Goal: Transaction & Acquisition: Obtain resource

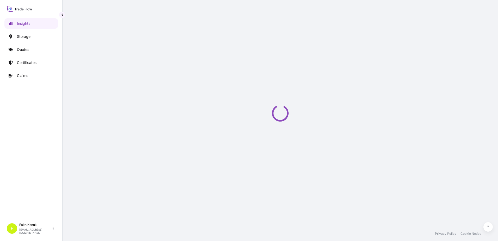
select select "2025"
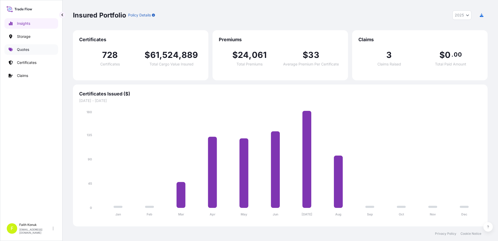
click at [27, 49] on p "Quotes" at bounding box center [23, 49] width 12 height 5
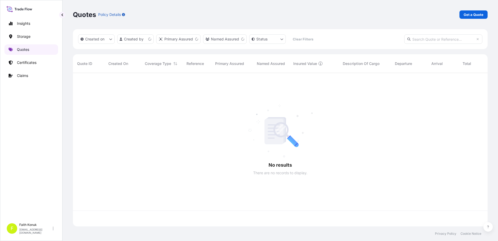
scroll to position [152, 411]
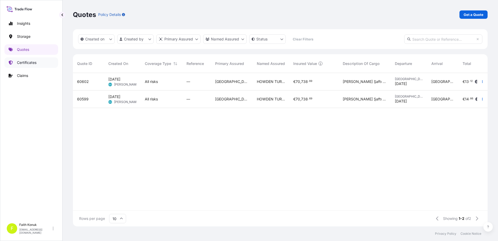
click at [26, 64] on p "Certificates" at bounding box center [27, 62] width 20 height 5
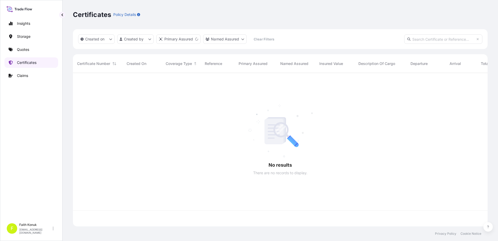
scroll to position [152, 411]
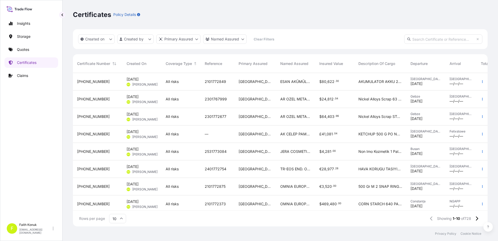
click at [419, 37] on input "text" at bounding box center [443, 38] width 78 height 9
paste input "[PHONE_NUMBER]"
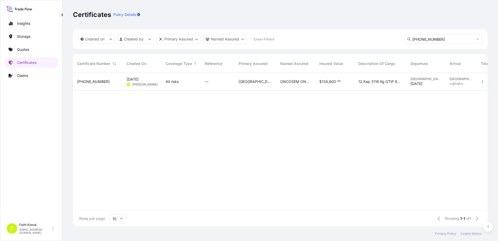
drag, startPoint x: 440, startPoint y: 38, endPoint x: 358, endPoint y: 27, distance: 82.3
click at [358, 27] on div "Certificates Policy Details Created on Created by Primary Assured Named Assured…" at bounding box center [280, 113] width 435 height 226
paste input "735"
type input "[PHONE_NUMBER]"
click at [139, 80] on span "[DATE]" at bounding box center [133, 79] width 12 height 5
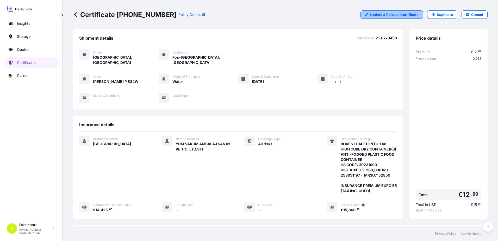
click at [381, 17] on p "Update & Reissue Certificate" at bounding box center [394, 14] width 48 height 5
select select "Water"
click at [37, 49] on link "Quotes" at bounding box center [31, 49] width 54 height 10
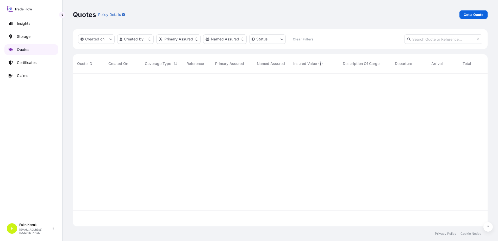
scroll to position [152, 411]
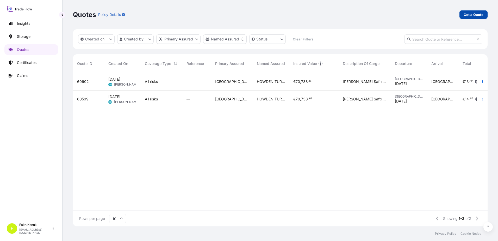
click at [472, 16] on p "Get a Quote" at bounding box center [474, 14] width 20 height 5
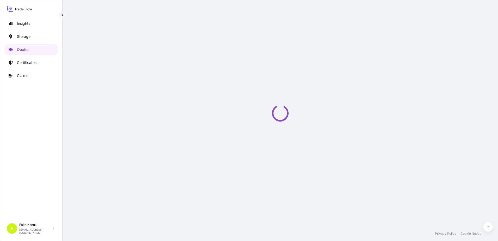
select select "Water"
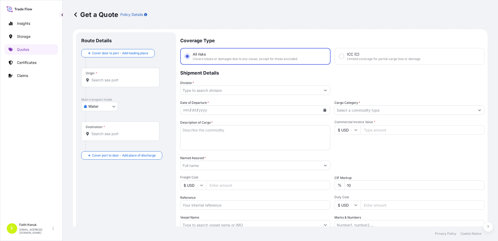
scroll to position [8, 0]
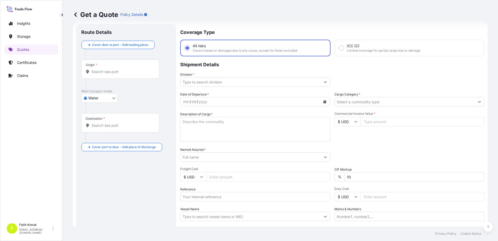
click at [118, 70] on input "Origin *" at bounding box center [121, 71] width 61 height 5
paste input "TÜRKİYE"
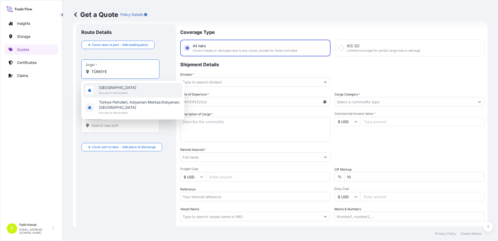
click at [115, 90] on span "Any port in this location" at bounding box center [117, 92] width 37 height 5
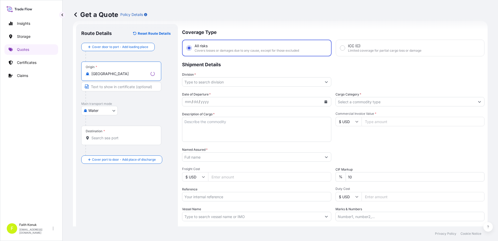
type input "[GEOGRAPHIC_DATA]"
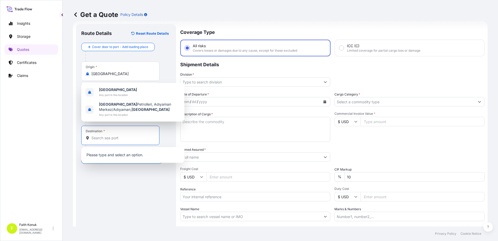
click at [118, 139] on input "Destination *" at bounding box center [121, 137] width 61 height 5
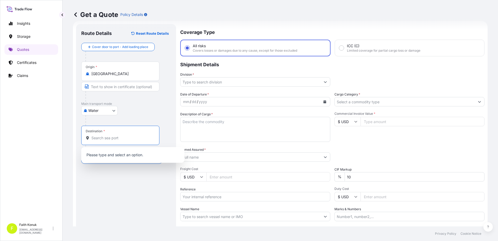
paste input "[GEOGRAPHIC_DATA]"
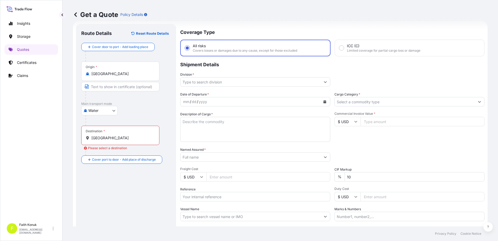
click at [118, 139] on input "[GEOGRAPHIC_DATA]" at bounding box center [121, 137] width 61 height 5
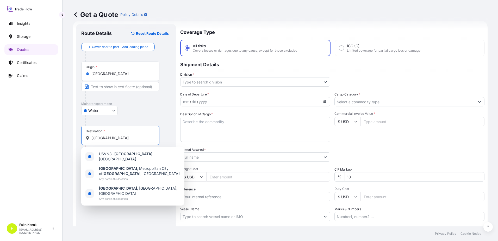
drag, startPoint x: 121, startPoint y: 138, endPoint x: 88, endPoint y: 136, distance: 33.1
click at [87, 136] on div "[GEOGRAPHIC_DATA]" at bounding box center [120, 137] width 69 height 5
paste input "RIVOLI VERONES"
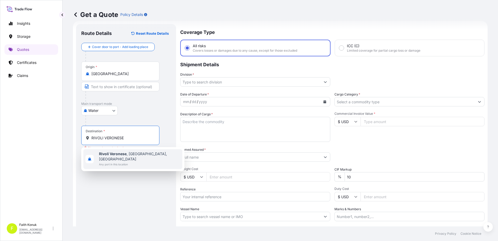
click at [117, 155] on b "Rivoli Veronese" at bounding box center [113, 153] width 28 height 4
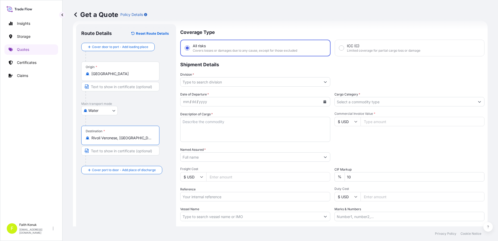
type input "Rivoli Veronese, [GEOGRAPHIC_DATA], [GEOGRAPHIC_DATA]"
click at [128, 112] on div "Water Air Water Inland" at bounding box center [126, 110] width 90 height 9
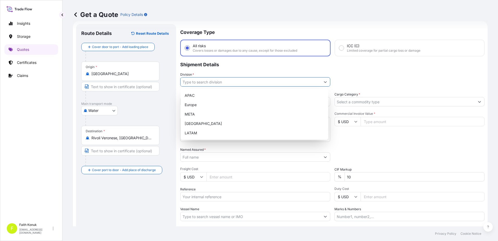
click at [201, 82] on input "Division *" at bounding box center [250, 81] width 140 height 9
click at [200, 110] on div "META" at bounding box center [255, 113] width 144 height 9
type input "META"
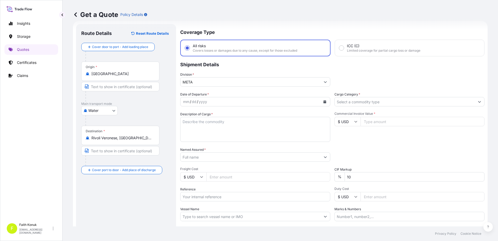
click at [211, 70] on p "Shipment Details" at bounding box center [332, 64] width 304 height 16
click at [323, 102] on icon "Calendar" at bounding box center [324, 101] width 3 height 3
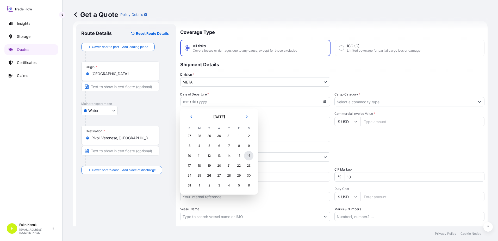
click at [251, 154] on div "16" at bounding box center [248, 155] width 9 height 9
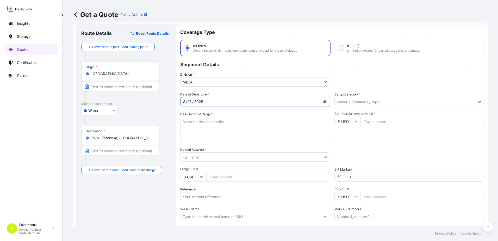
click at [201, 124] on textarea "Description of Cargo *" at bounding box center [255, 129] width 150 height 25
click at [200, 122] on textarea "Description of Cargo *" at bounding box center [255, 129] width 150 height 25
paste textarea ""WELDING WIRE HS CODE:722920000012" 92 PALET //73589.29 KGS"
click at [195, 136] on textarea ""WELDING WIRE HS CODE:722920000012" 92 PALET //73589.29 KGS" at bounding box center [255, 129] width 150 height 25
paste textarea "MEDUK8757792 // MSMU4879825 // MEDU4954870 // MSDU2479700 // MEDU8835020"
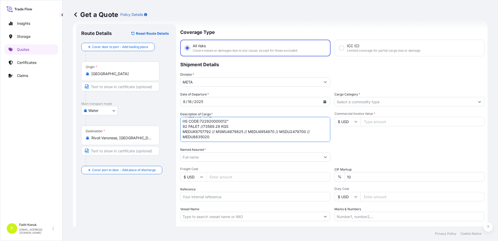
scroll to position [14, 0]
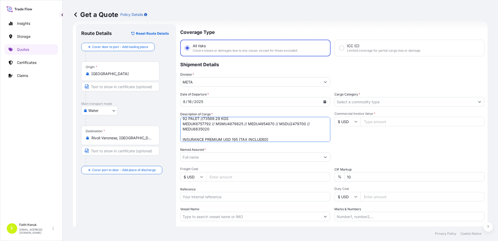
type textarea ""WELDING WIRE HS CODE:722920000012" 92 PALET //73589.29 KGS MEDUK8757792 // MSM…"
click at [202, 156] on input "Named Assured *" at bounding box center [250, 156] width 140 height 9
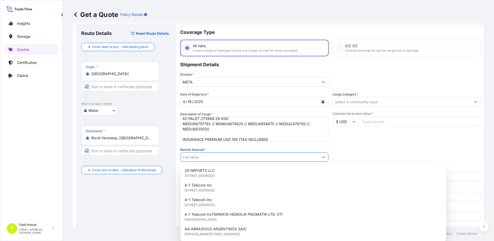
paste input "KAYNAK TEKNIGI"
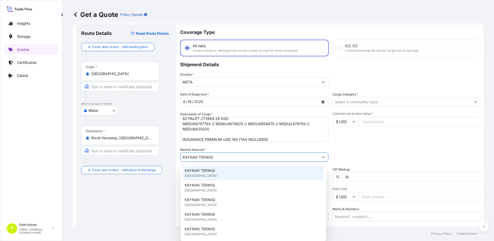
click at [211, 168] on span "KAYNAK TEKNIGI" at bounding box center [200, 170] width 30 height 5
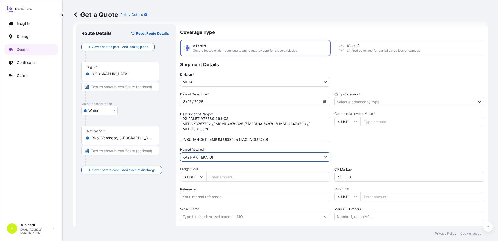
type input "KAYNAK TEKNIGI"
click at [222, 148] on div "Named Assured * KAYNAK TEKNIGI" at bounding box center [255, 154] width 150 height 15
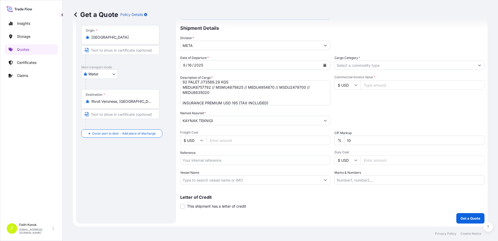
scroll to position [45, 0]
click at [211, 162] on input "Reference" at bounding box center [255, 159] width 150 height 9
click at [203, 163] on input "Reference" at bounding box center [255, 159] width 150 height 9
paste input "2101770975"
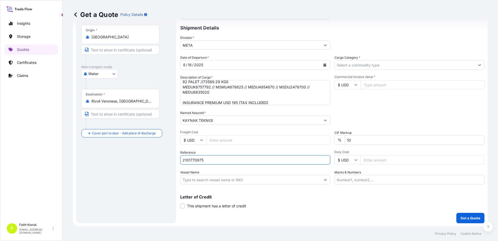
type input "2101770975"
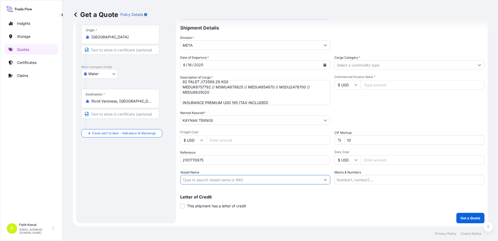
click at [192, 178] on input "Vessel Name" at bounding box center [250, 179] width 140 height 9
click at [203, 181] on input "Vessel Name" at bounding box center [250, 179] width 140 height 9
paste input "MED SAMSUN AS533R"
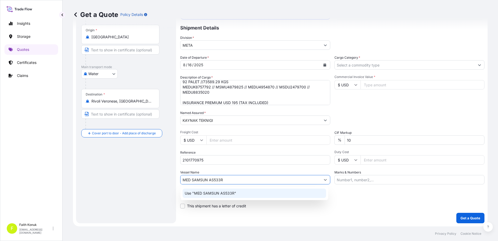
click at [220, 191] on p "Use "MED SAMSUN AS533R"" at bounding box center [211, 192] width 52 height 5
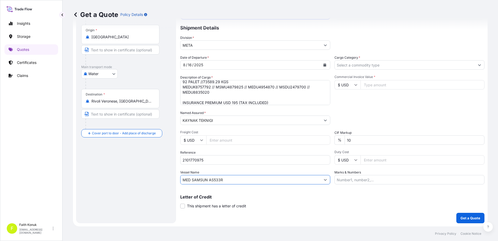
type input "MED SAMSUN AS533R"
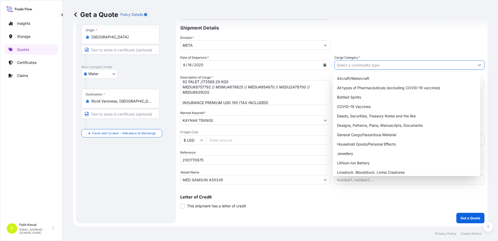
click at [356, 66] on input "Cargo Category *" at bounding box center [405, 64] width 140 height 9
click at [351, 134] on div "General Cargo/Hazardous Material" at bounding box center [407, 134] width 144 height 9
type input "General Cargo/Hazardous Material"
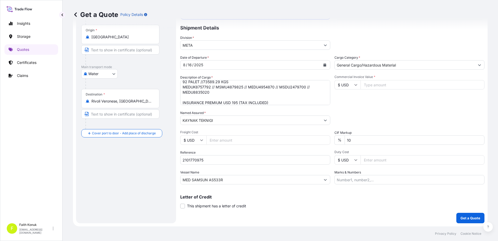
click at [371, 103] on div "Commercial Invoice Value * $ USD" at bounding box center [409, 90] width 150 height 30
click at [350, 85] on input "$ USD" at bounding box center [347, 84] width 26 height 9
click at [350, 98] on div "€ EUR" at bounding box center [346, 99] width 22 height 10
type input "€ EUR"
click at [372, 84] on input "Commercial Invoice Value *" at bounding box center [422, 84] width 124 height 9
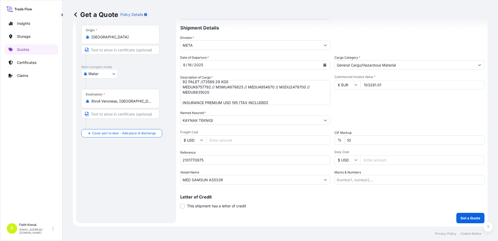
type input "103281.01"
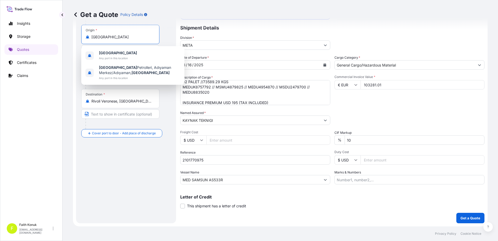
click at [100, 38] on input "[GEOGRAPHIC_DATA]" at bounding box center [121, 36] width 61 height 5
drag, startPoint x: 84, startPoint y: 33, endPoint x: 71, endPoint y: 33, distance: 13.0
click at [71, 33] on div "Get a Quote Policy Details Route Details Reset Route Details Cover door to port…" at bounding box center [280, 113] width 435 height 226
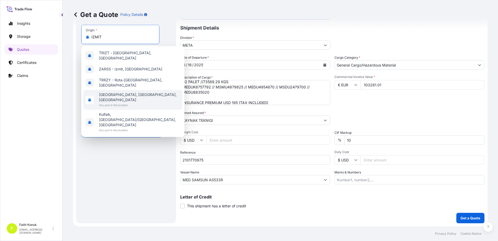
click at [124, 102] on span "Any port in this location" at bounding box center [139, 104] width 81 height 5
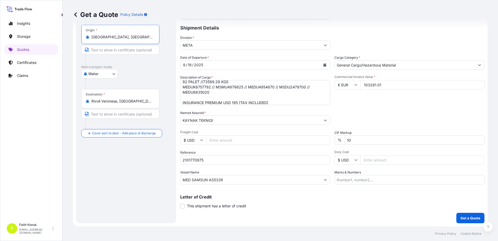
type input "[GEOGRAPHIC_DATA], [GEOGRAPHIC_DATA], [GEOGRAPHIC_DATA]"
click at [145, 69] on div "Water Air Water Inland" at bounding box center [126, 73] width 90 height 9
click at [464, 217] on p "Get a Quote" at bounding box center [470, 217] width 20 height 5
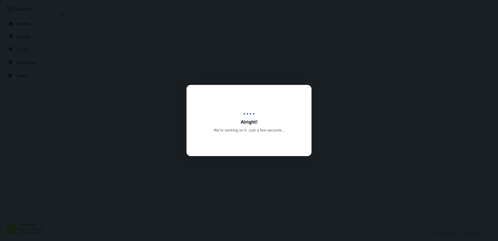
select select "Water"
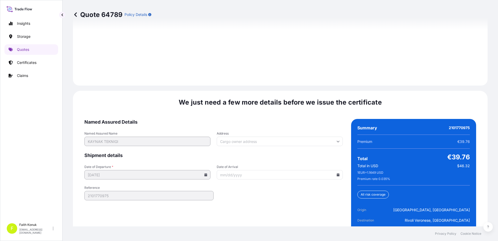
scroll to position [768, 0]
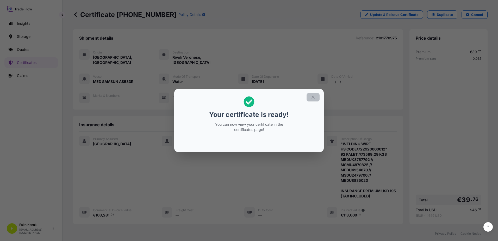
click at [314, 94] on button "button" at bounding box center [313, 97] width 13 height 8
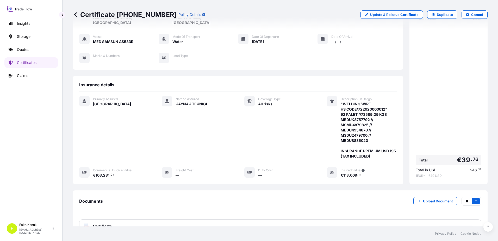
scroll to position [80, 0]
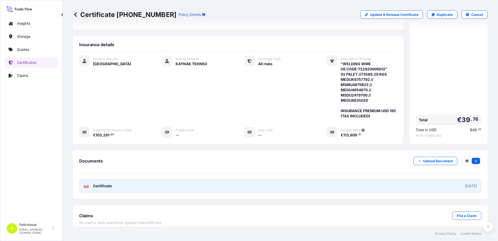
click at [97, 183] on span "Certificate" at bounding box center [102, 185] width 19 height 5
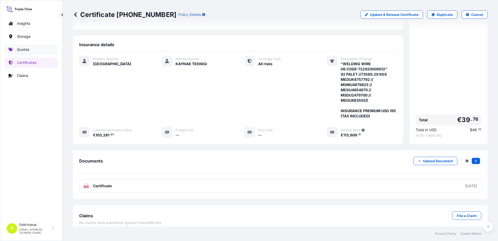
click at [40, 48] on link "Quotes" at bounding box center [31, 49] width 54 height 10
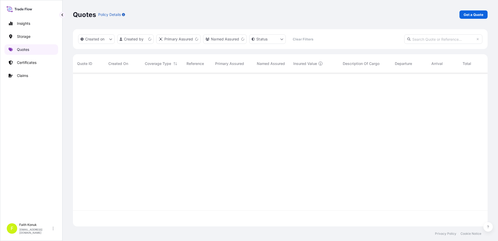
scroll to position [152, 411]
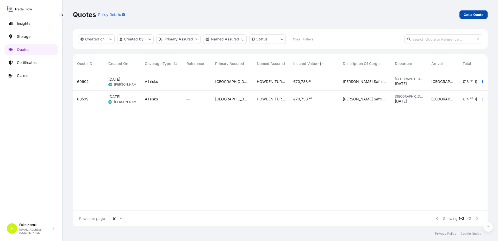
click at [475, 13] on p "Get a Quote" at bounding box center [474, 14] width 20 height 5
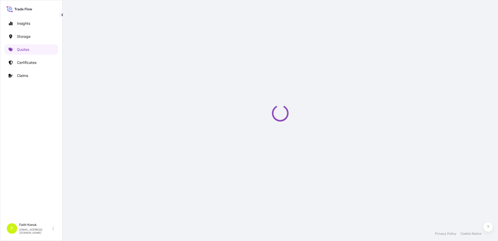
scroll to position [8, 0]
select select "Water"
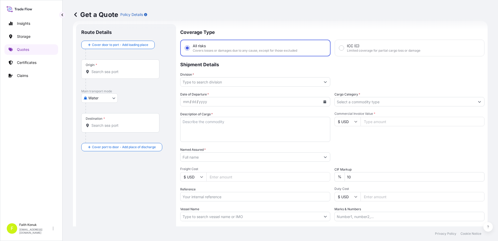
click at [127, 71] on input "Origin *" at bounding box center [121, 71] width 61 height 5
paste input "IZMIT"
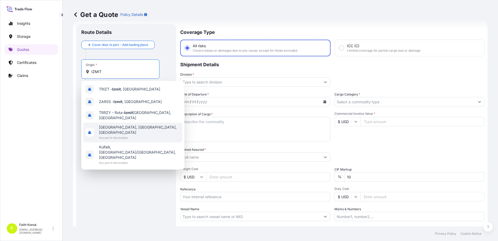
click at [125, 122] on div "[GEOGRAPHIC_DATA], [GEOGRAPHIC_DATA], [GEOGRAPHIC_DATA] Any port in this locati…" at bounding box center [132, 132] width 99 height 20
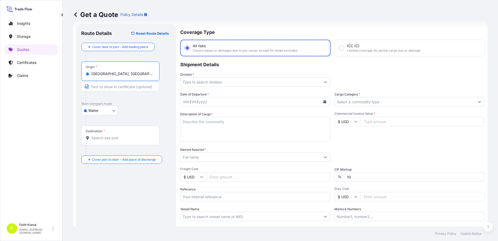
type input "[GEOGRAPHIC_DATA], [GEOGRAPHIC_DATA], [GEOGRAPHIC_DATA]"
click at [148, 110] on div "Water Air Water Inland" at bounding box center [126, 110] width 90 height 9
click at [119, 138] on input "Destination *" at bounding box center [121, 137] width 61 height 5
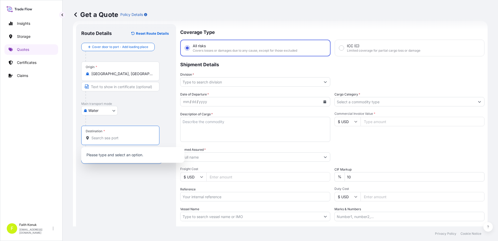
paste input "RIVOLI VERONESE"
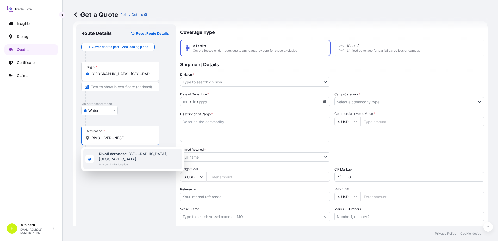
click at [120, 155] on b "Rivoli Veronese" at bounding box center [113, 153] width 28 height 4
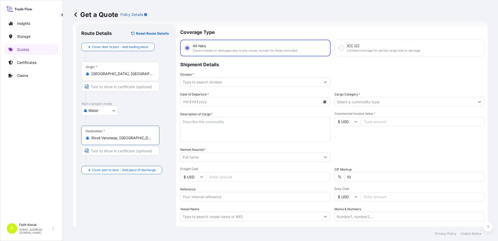
type input "Rivoli Veronese, [GEOGRAPHIC_DATA], [GEOGRAPHIC_DATA]"
click at [138, 110] on div "Water Air Water Inland" at bounding box center [126, 110] width 90 height 9
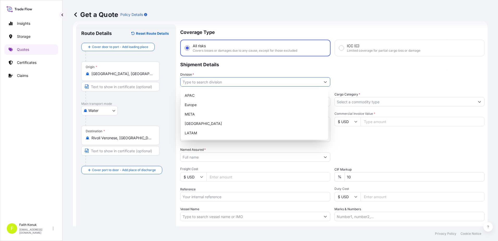
click at [194, 81] on input "Division *" at bounding box center [250, 81] width 140 height 9
click at [191, 114] on div "META" at bounding box center [255, 113] width 144 height 9
type input "META"
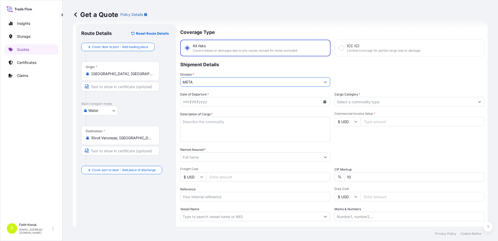
click at [226, 70] on p "Shipment Details" at bounding box center [332, 64] width 304 height 16
click at [323, 102] on icon "Calendar" at bounding box center [324, 101] width 3 height 3
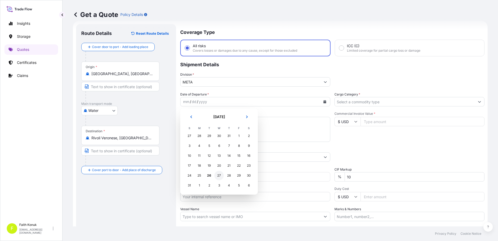
click at [219, 175] on div "27" at bounding box center [218, 175] width 9 height 9
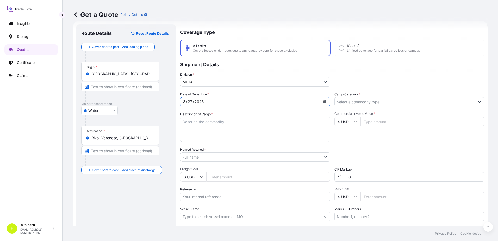
click at [196, 121] on textarea "Description of Cargo *" at bounding box center [255, 129] width 150 height 25
click at [205, 119] on textarea "Description of Cargo *" at bounding box center [255, 129] width 150 height 25
paste textarea ""WELDING WIRE HS CODE:722920000012" 32 PALET //31143.50 KGS"
click at [217, 138] on textarea ""WELDING WIRE HS CODE:722920000012" 32 PALET //31143.50 KGS" at bounding box center [255, 129] width 150 height 25
paste textarea "MEDUK8763758 // MSDU1047466 //MSDU1234868"
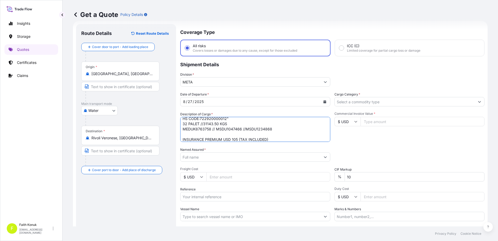
type textarea ""WELDING WIRE HS CODE:722920000012" 32 PALET //31143.50 KGS MEDUK8763758 // MSD…"
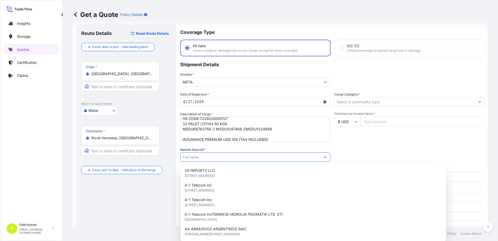
click at [218, 156] on input "Named Assured *" at bounding box center [250, 156] width 140 height 9
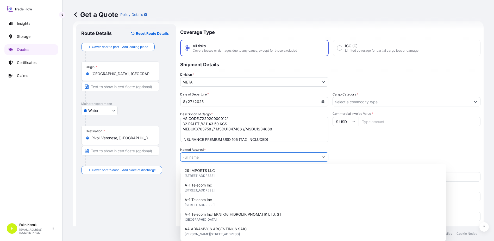
paste input "KAYNAK TEKNIGI"
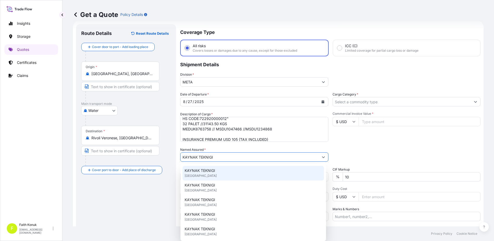
click at [210, 169] on span "KAYNAK TEKNIGI" at bounding box center [200, 170] width 30 height 5
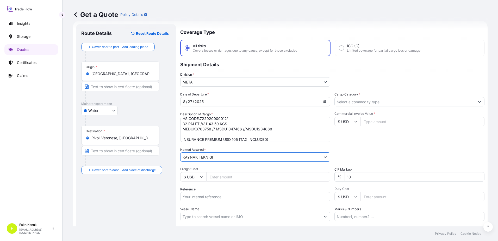
type input "KAYNAK TEKNIGI"
click at [227, 146] on div "Date of Departure * [DATE] Cargo Category * Description of Cargo * "WELDING WIR…" at bounding box center [332, 156] width 304 height 129
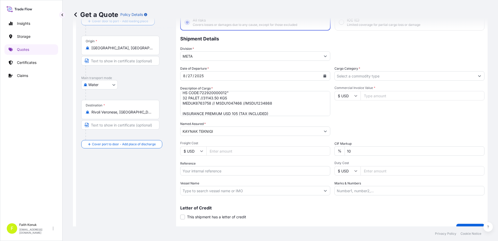
scroll to position [45, 0]
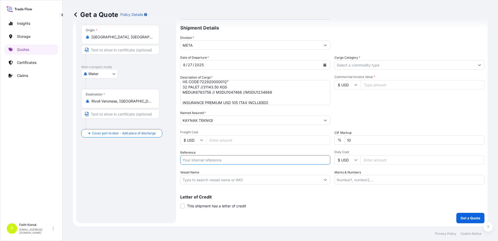
click at [201, 157] on input "Reference" at bounding box center [255, 159] width 150 height 9
click at [218, 159] on input "Reference" at bounding box center [255, 159] width 150 height 9
paste input "2101772633"
type input "2101772633"
click at [220, 149] on div "Date of Departure * [DATE] Cargo Category * Description of Cargo * "WELDING WIR…" at bounding box center [332, 119] width 304 height 129
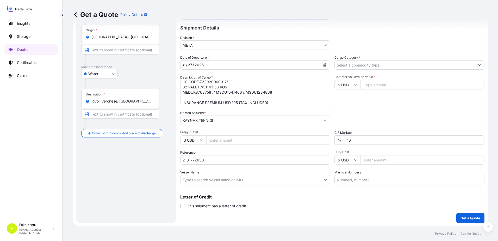
click at [203, 180] on input "Vessel Name" at bounding box center [250, 179] width 140 height 9
paste input "MED TRABZON AS534R"
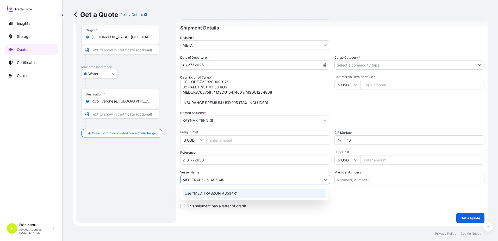
click at [211, 193] on p "Use "MED TRABZON AS534R"" at bounding box center [211, 192] width 53 height 5
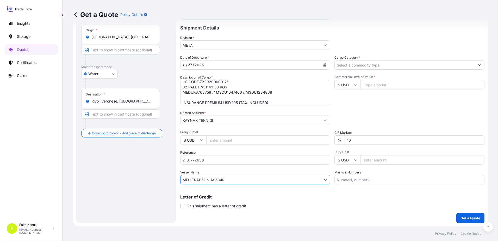
type input "MED TRABZON AS534R"
click at [228, 167] on div "Date of Departure * [DATE] Cargo Category * Description of Cargo * "WELDING WIR…" at bounding box center [332, 119] width 304 height 129
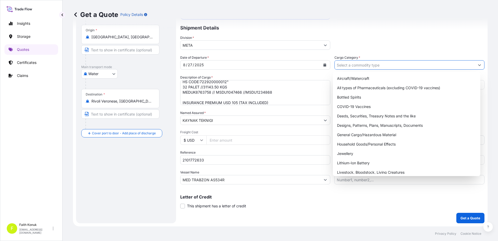
click at [355, 63] on input "Cargo Category *" at bounding box center [405, 64] width 140 height 9
click at [349, 135] on div "General Cargo/Hazardous Material" at bounding box center [407, 134] width 144 height 9
type input "General Cargo/Hazardous Material"
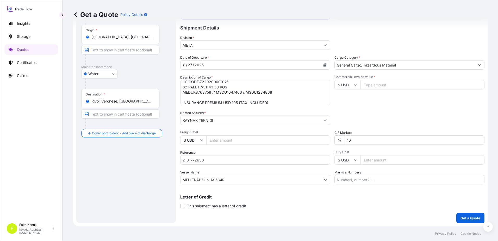
click at [365, 35] on div "Division * META" at bounding box center [332, 42] width 304 height 15
click at [354, 86] on icon at bounding box center [355, 84] width 3 height 3
click at [347, 102] on div "€ EUR" at bounding box center [346, 99] width 22 height 10
type input "€ EUR"
click at [372, 83] on input "Commercial Invoice Value *" at bounding box center [422, 84] width 124 height 9
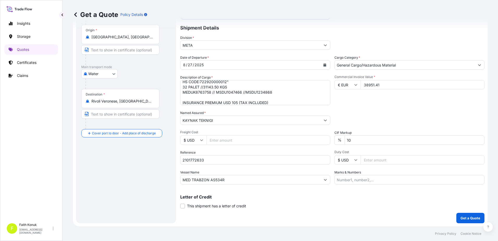
type input "38951.41"
click at [391, 109] on div "Date of Departure * [DATE] Cargo Category * General Cargo/Hazardous Material De…" at bounding box center [332, 119] width 304 height 129
click at [465, 218] on p "Get a Quote" at bounding box center [470, 217] width 20 height 5
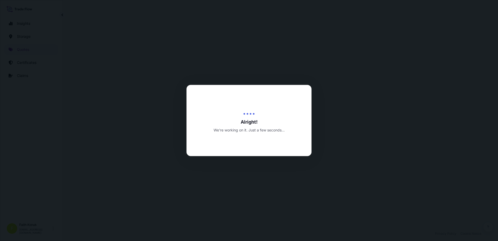
select select "Water"
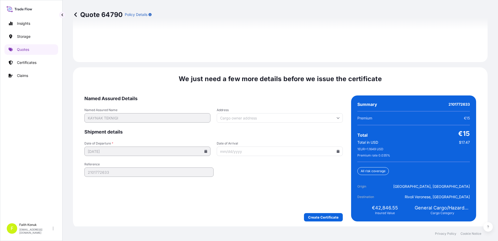
scroll to position [768, 0]
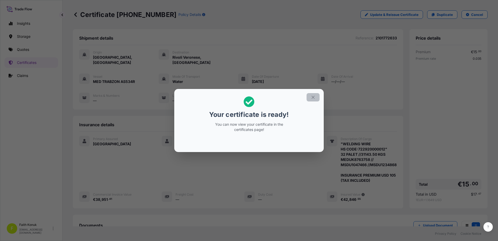
click at [315, 101] on button "button" at bounding box center [313, 97] width 13 height 8
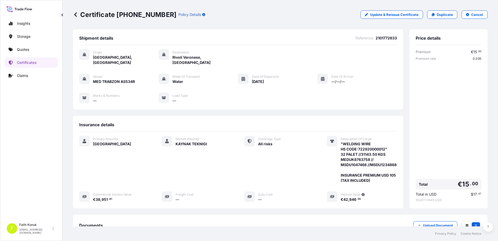
scroll to position [70, 0]
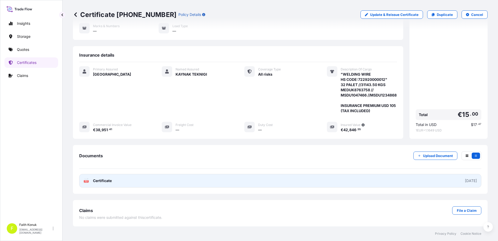
click at [88, 181] on rect at bounding box center [86, 181] width 5 height 2
